Goal: Task Accomplishment & Management: Manage account settings

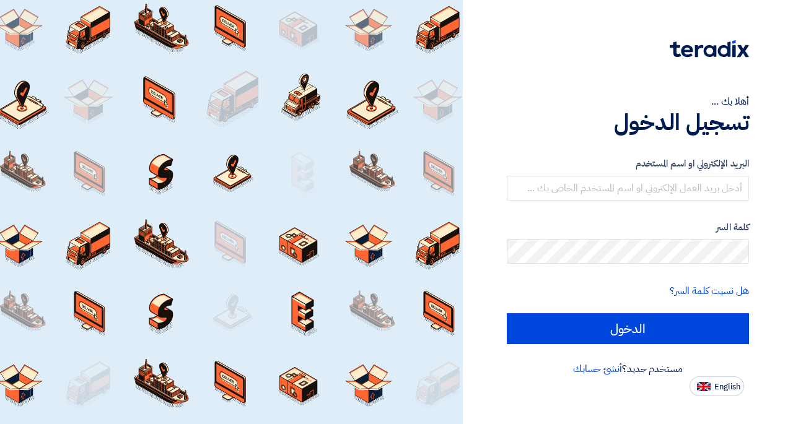
click at [733, 391] on span "English" at bounding box center [727, 387] width 26 height 9
type input "Sign in"
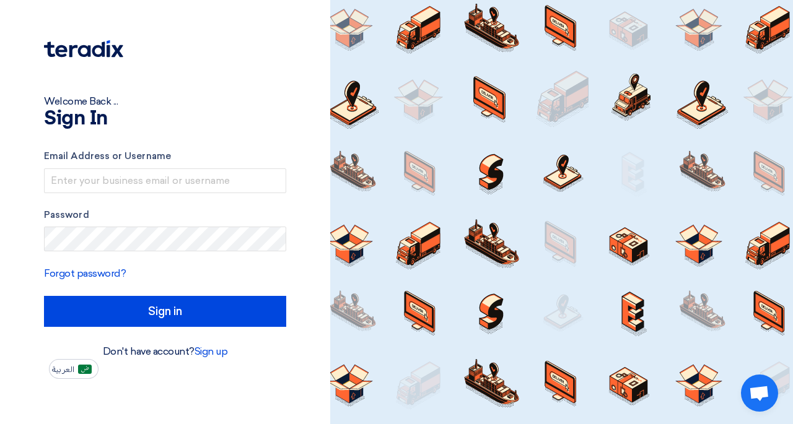
click at [128, 167] on div "Email Address or Username" at bounding box center [165, 171] width 242 height 44
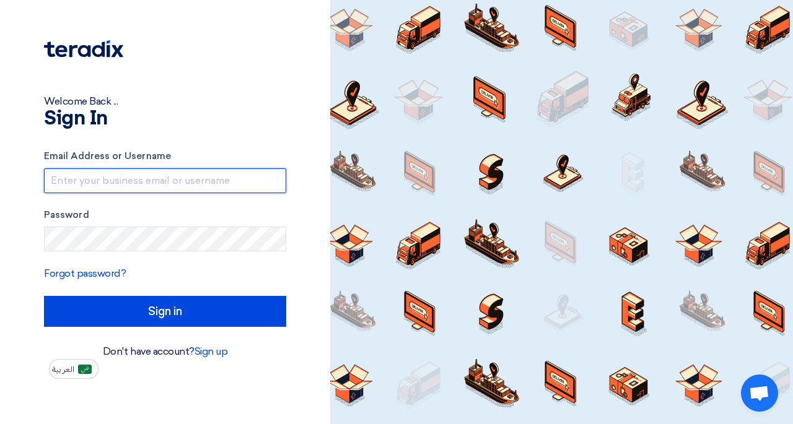
click at [130, 183] on input "text" at bounding box center [165, 180] width 242 height 25
click at [85, 185] on input "text" at bounding box center [165, 180] width 242 height 25
click at [109, 180] on input "text" at bounding box center [165, 180] width 242 height 25
click at [77, 185] on input "text" at bounding box center [165, 180] width 242 height 25
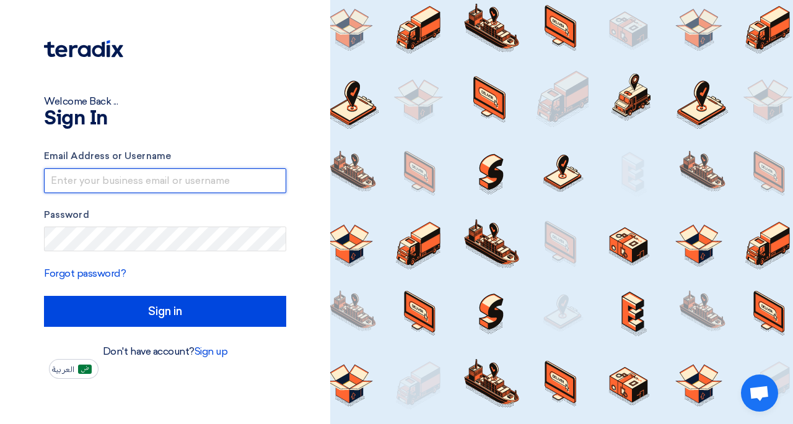
type input "n"
click at [170, 183] on input "text" at bounding box center [165, 180] width 242 height 25
